Goal: Navigation & Orientation: Find specific page/section

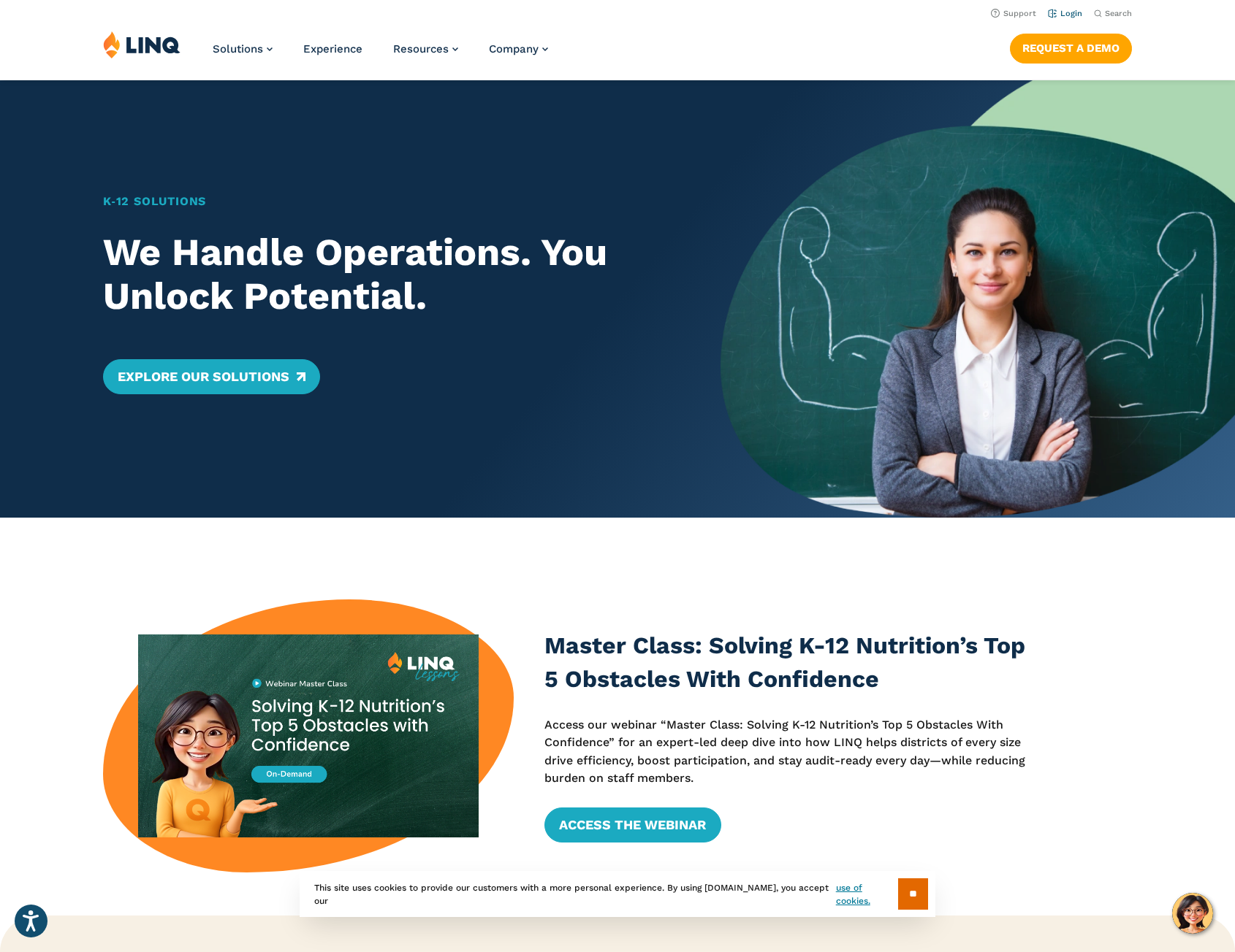
click at [1070, 15] on link "Login" at bounding box center [1064, 13] width 34 height 10
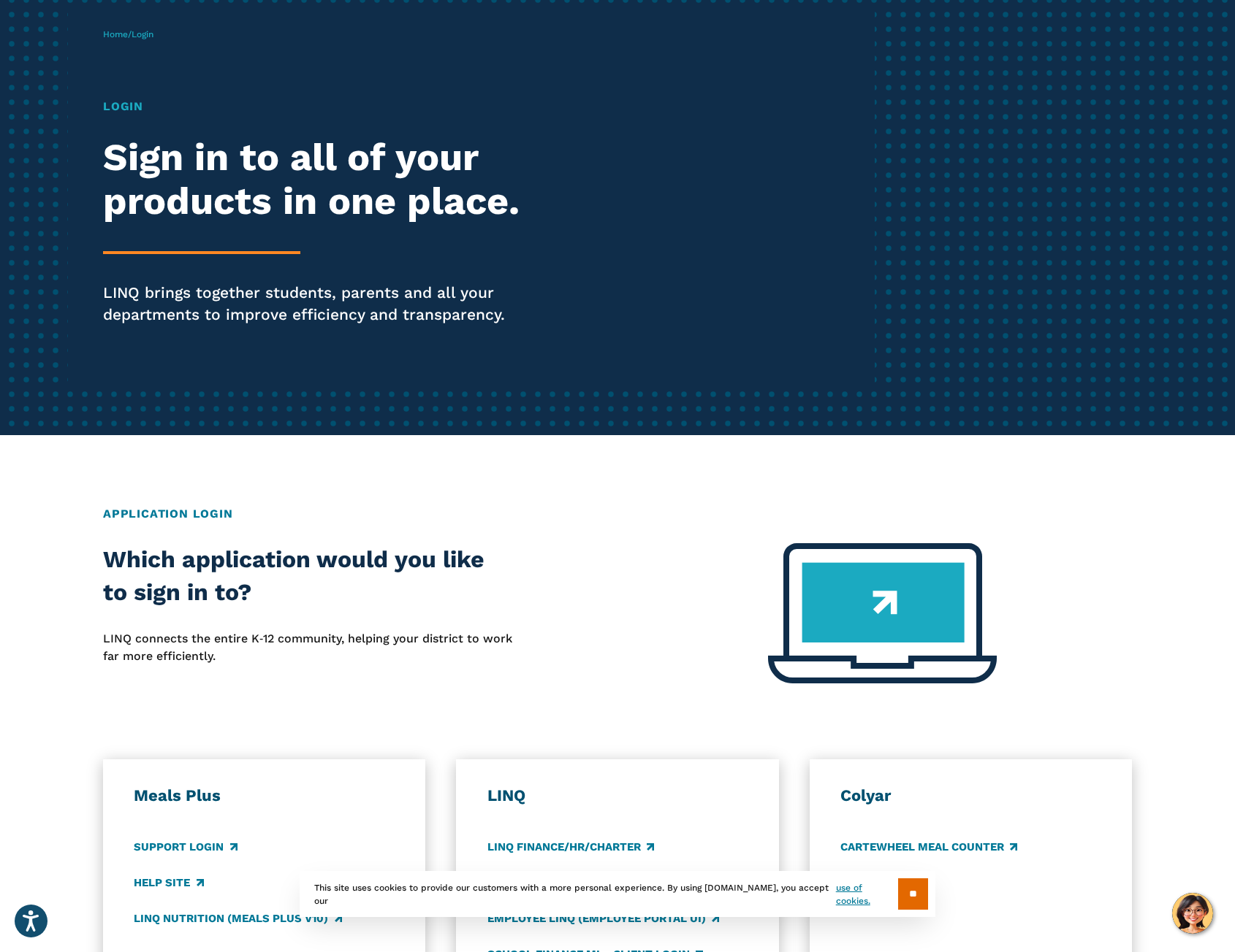
scroll to position [219, 0]
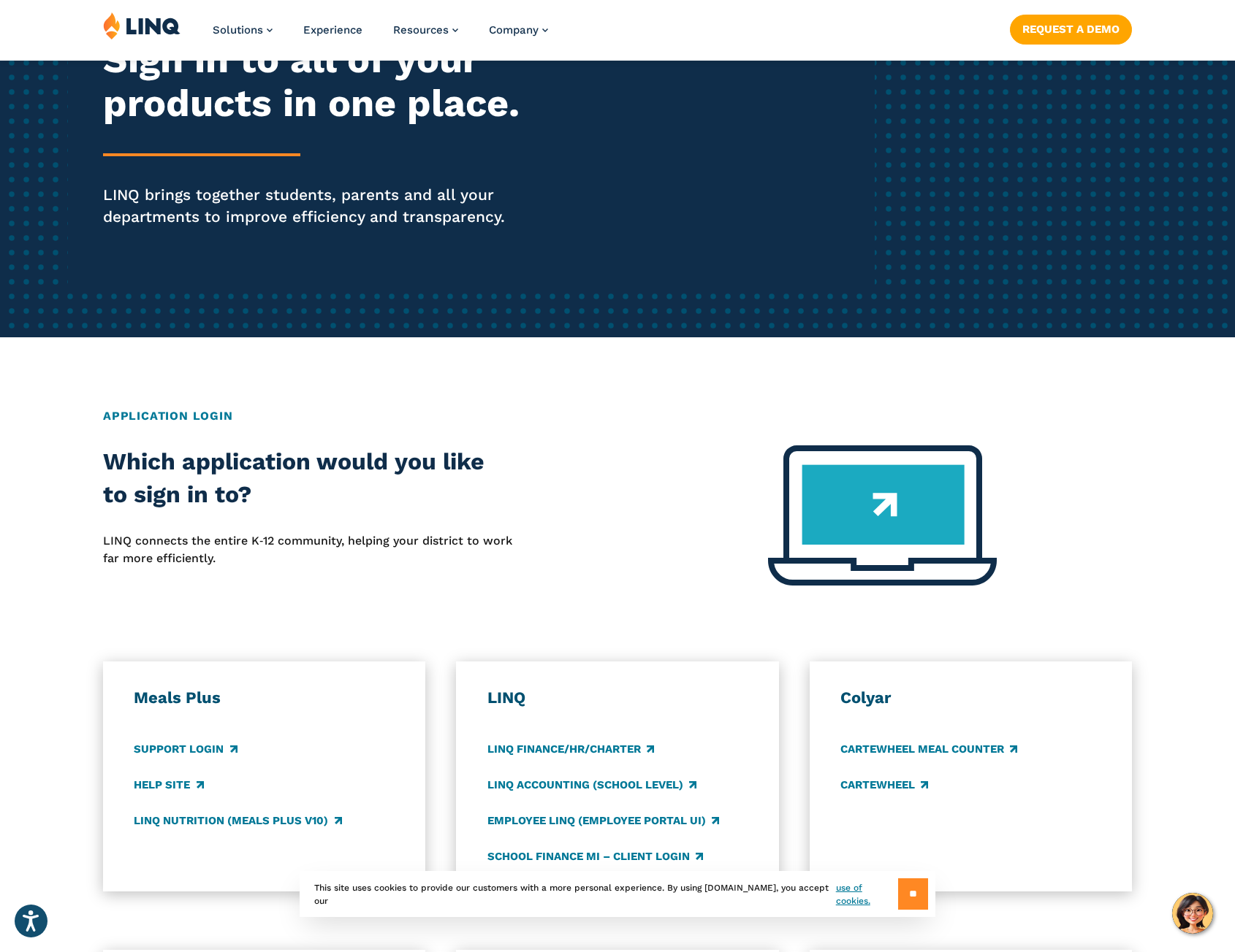
click at [921, 902] on input "**" at bounding box center [913, 894] width 30 height 31
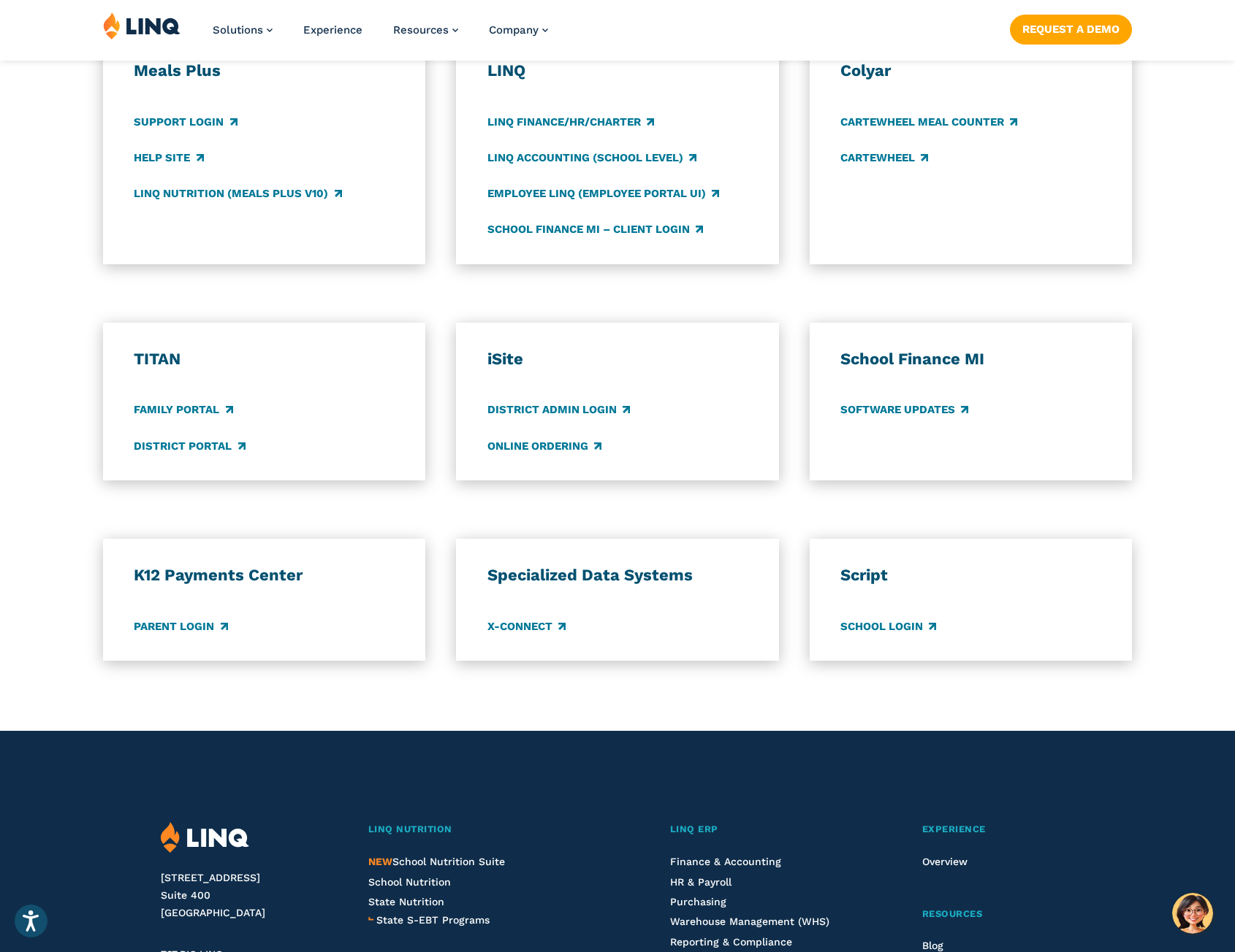
scroll to position [877, 0]
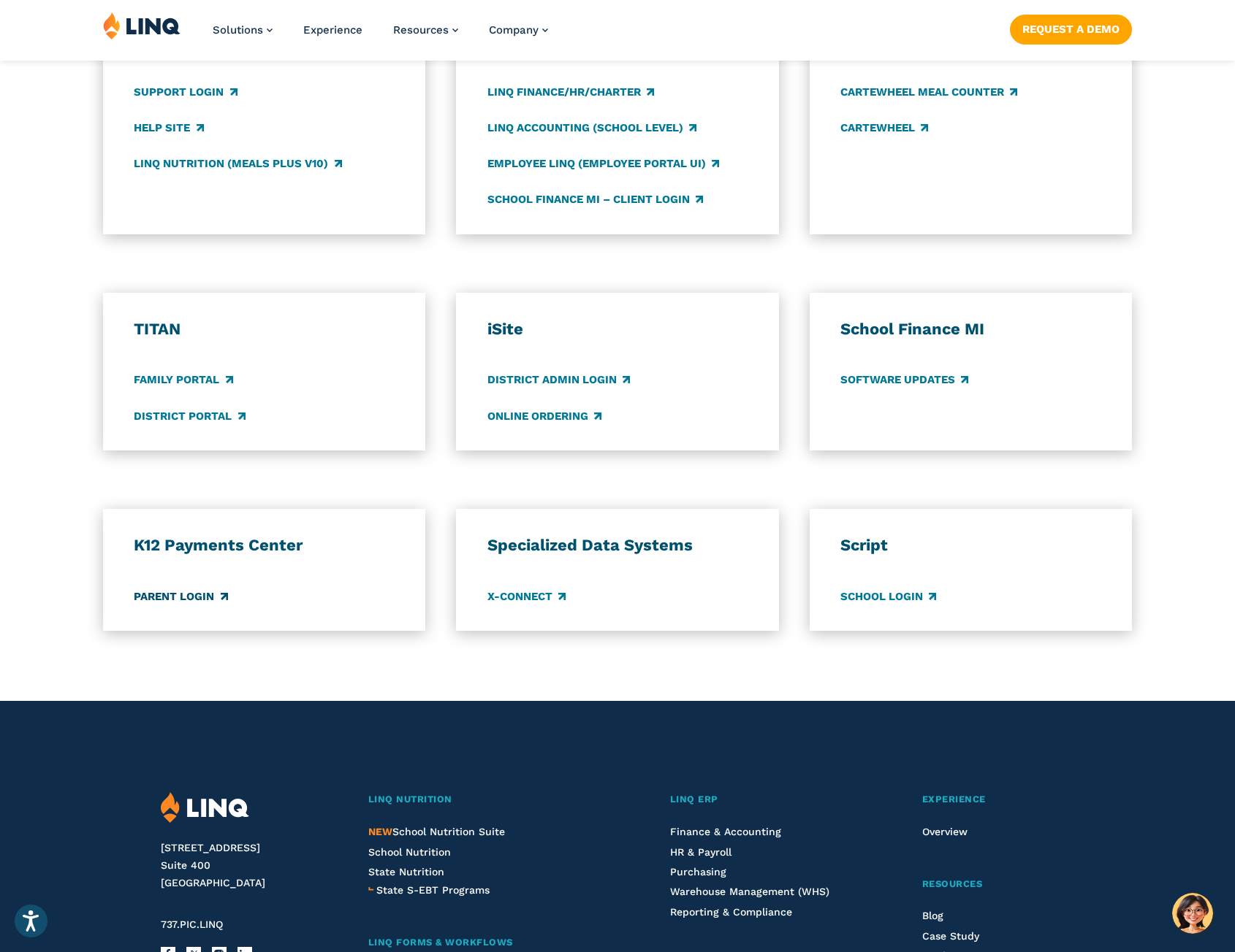
click at [184, 596] on link "Parent Login" at bounding box center [181, 596] width 94 height 16
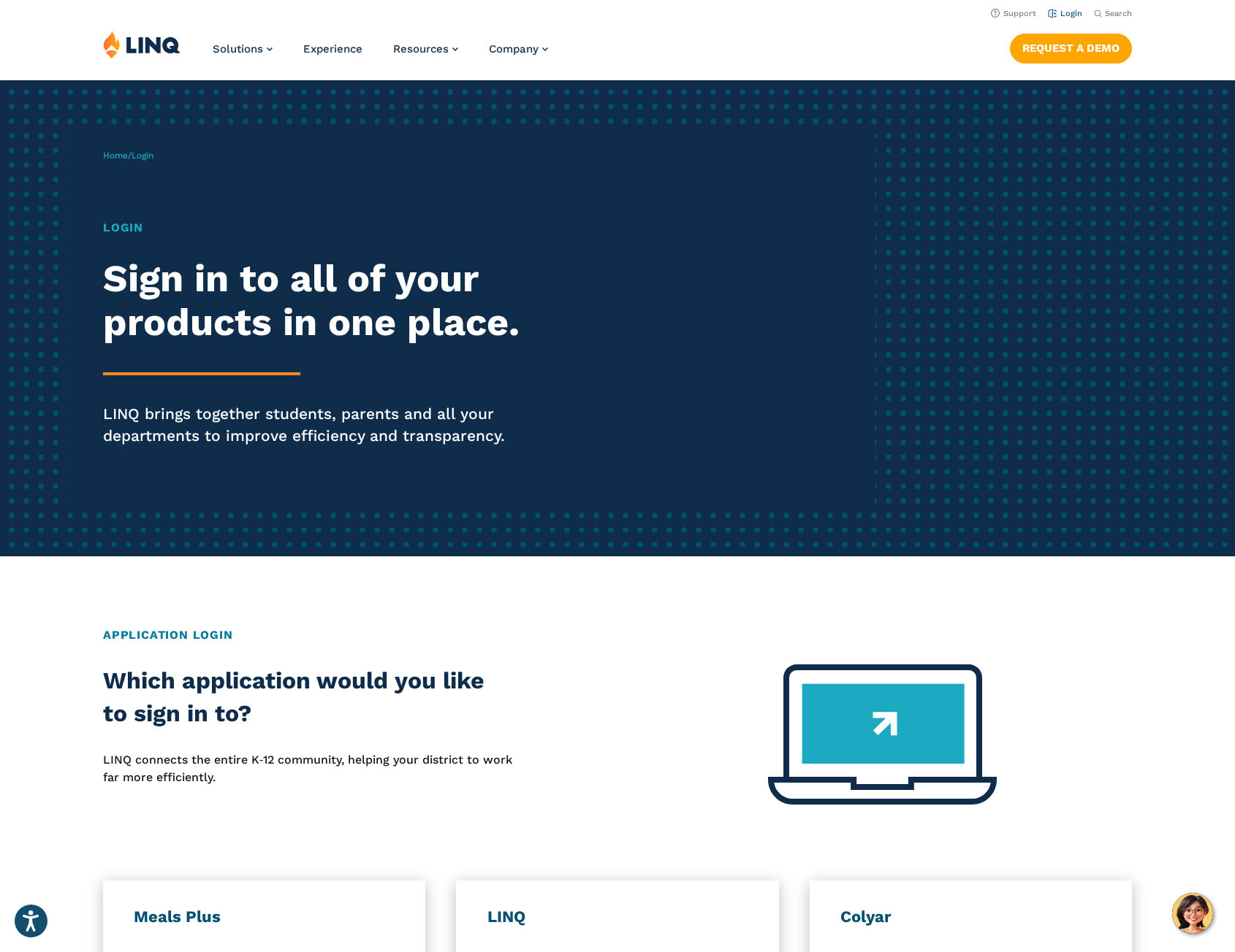
click at [1068, 15] on link "Login" at bounding box center [1064, 13] width 34 height 10
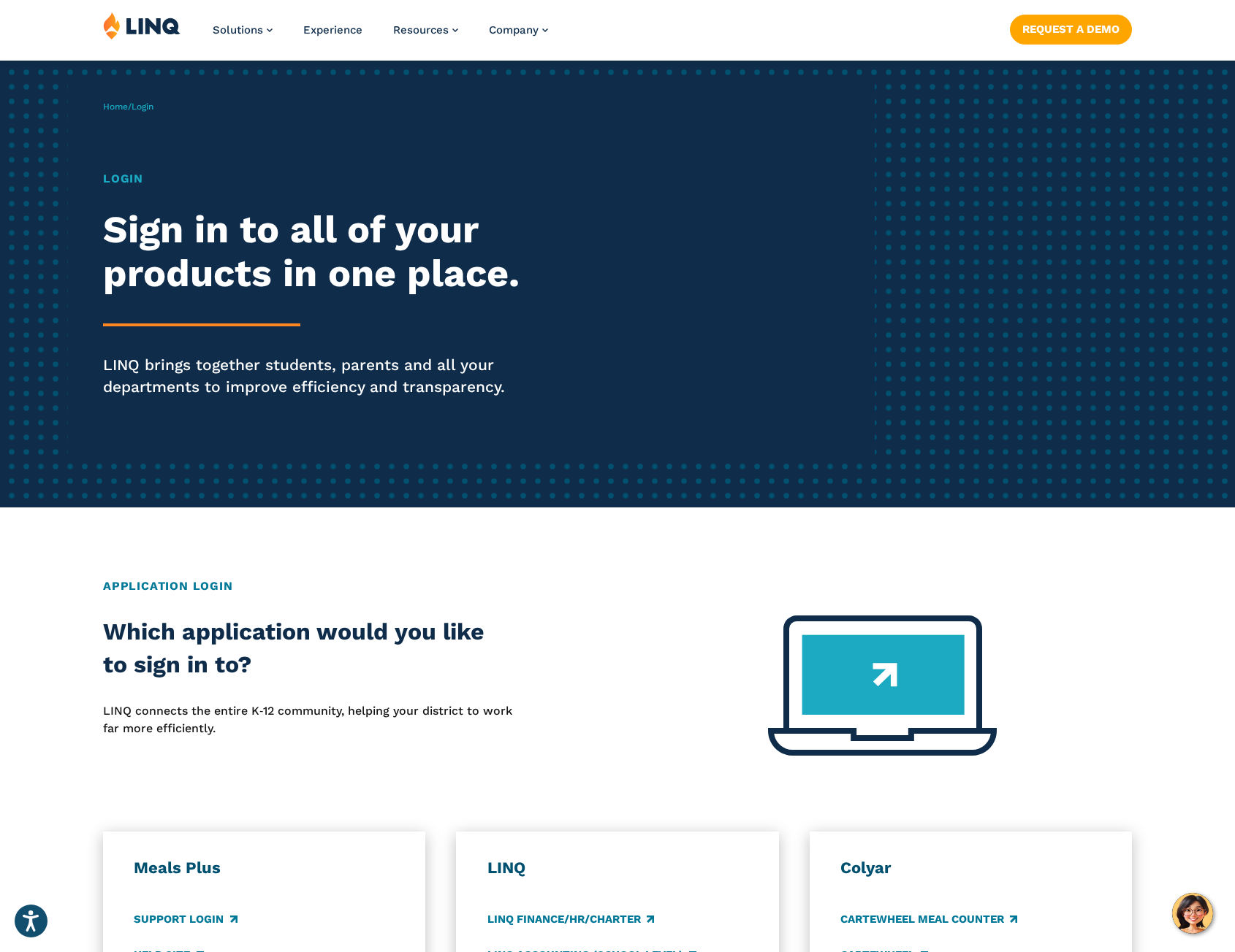
scroll to position [511, 0]
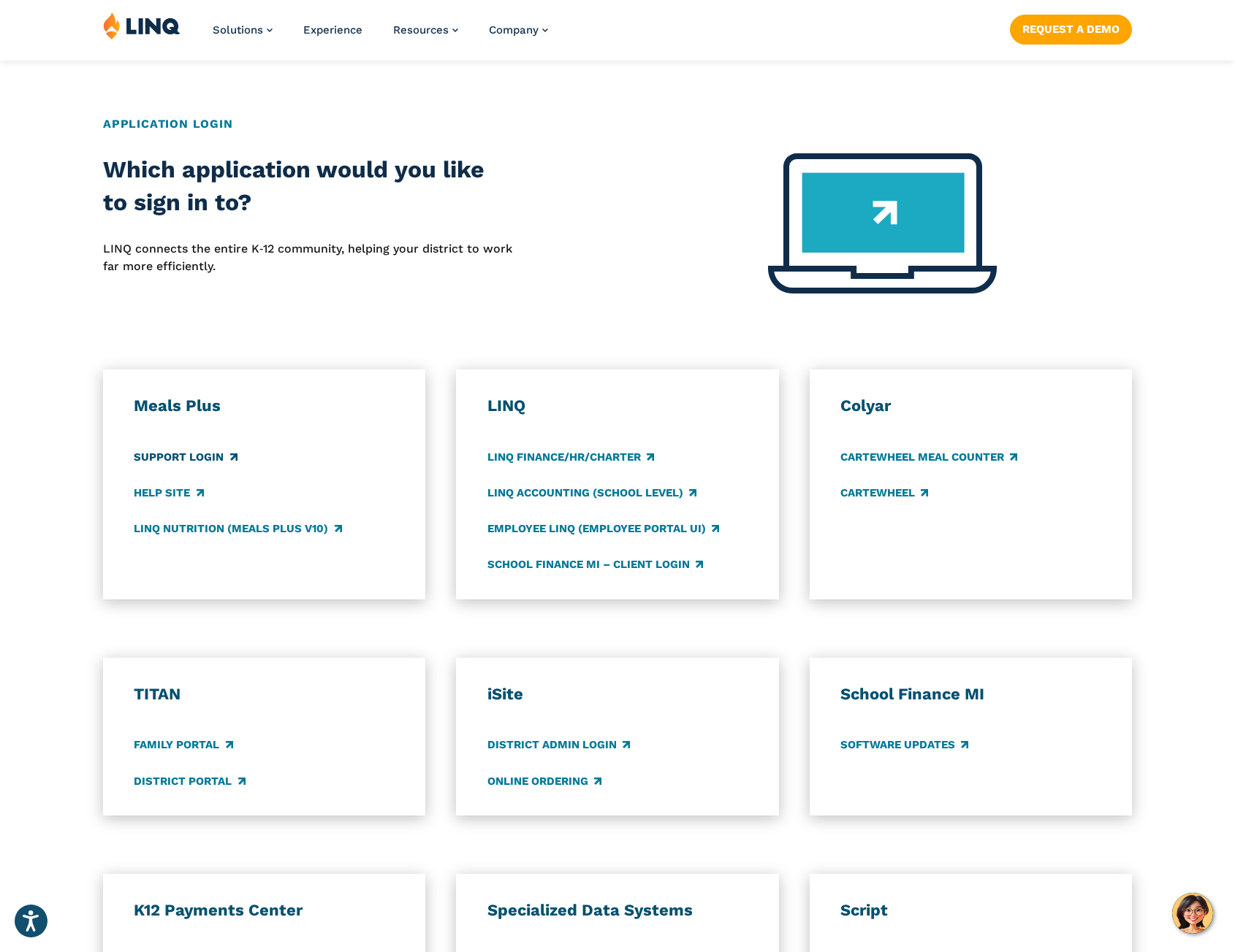
click at [183, 449] on link "Support Login" at bounding box center [185, 457] width 103 height 16
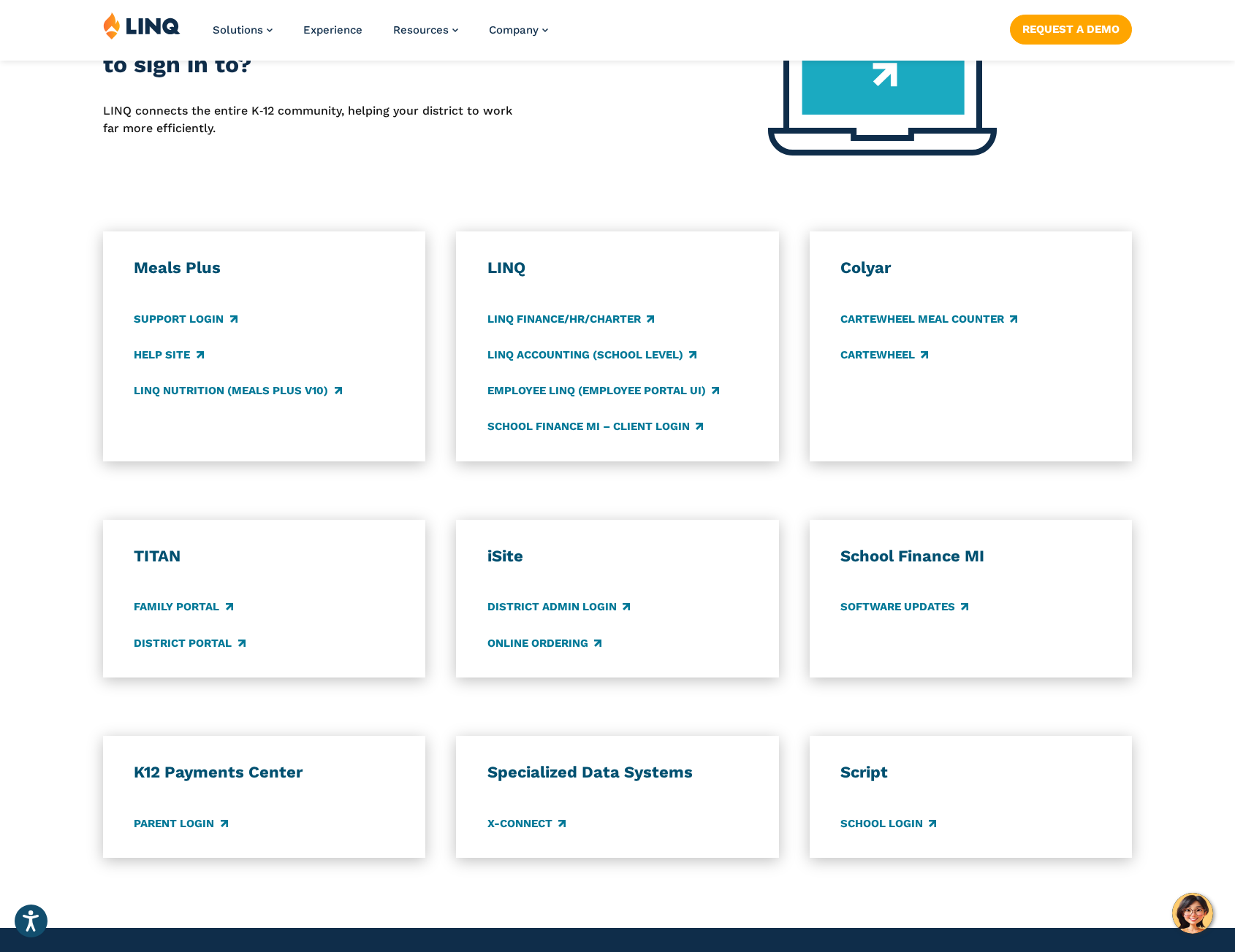
scroll to position [657, 0]
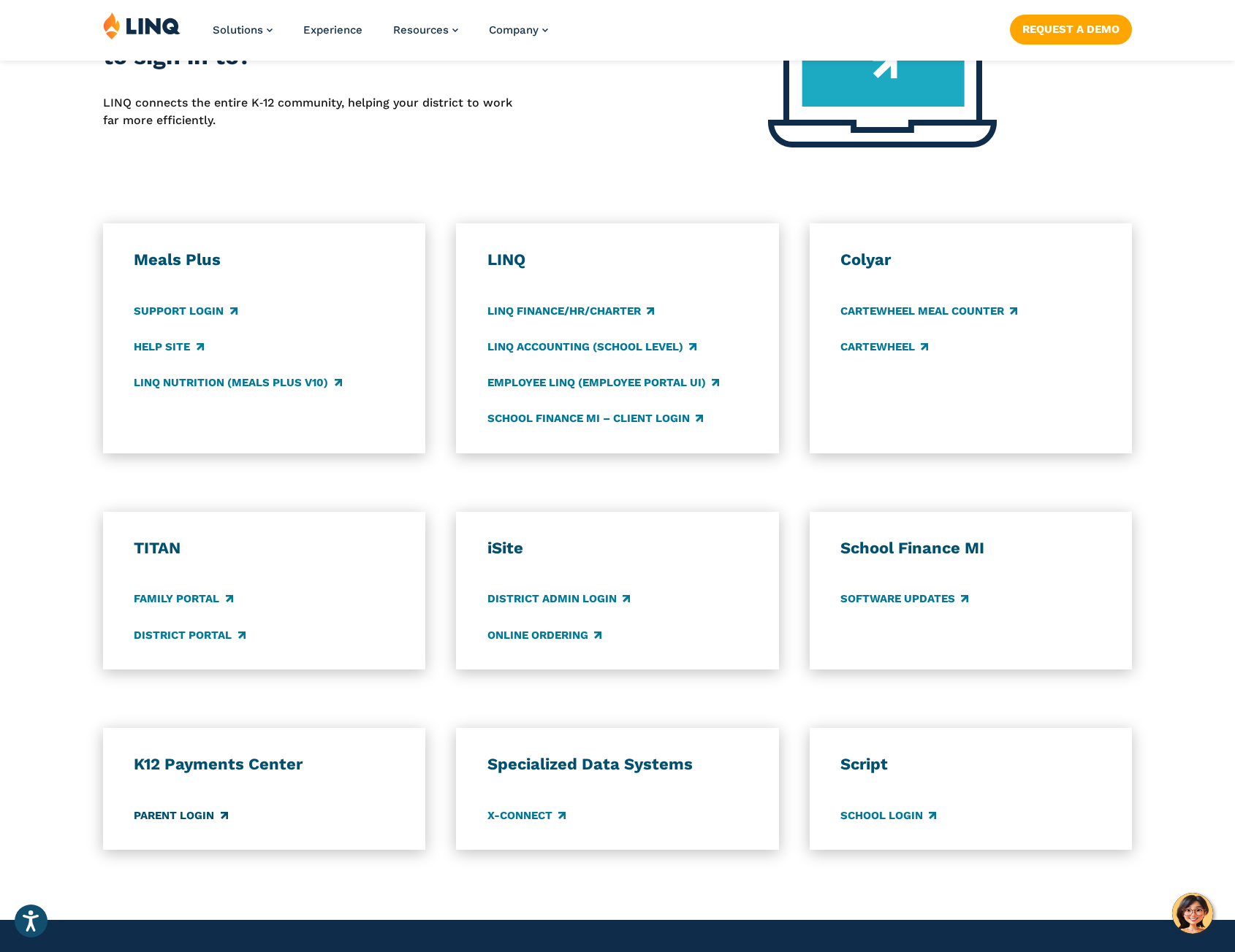
click at [183, 817] on link "Parent Login" at bounding box center [181, 816] width 94 height 16
